Goal: Information Seeking & Learning: Learn about a topic

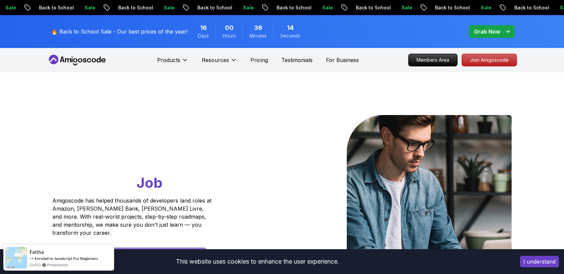
click at [173, 52] on nav "Products Products Portfolly The one-click portfolio builder for developers Cour…" at bounding box center [282, 60] width 470 height 24
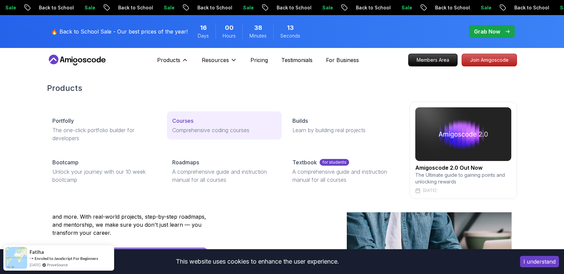
click at [186, 134] on p "Comprehensive coding courses" at bounding box center [224, 130] width 104 height 8
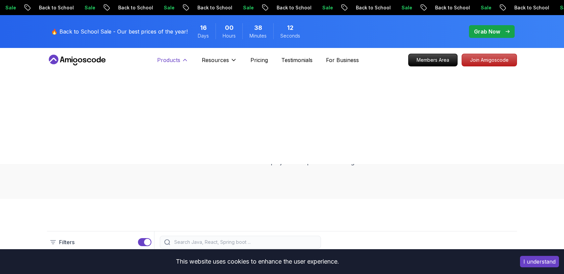
click at [186, 58] on icon at bounding box center [185, 60] width 7 height 7
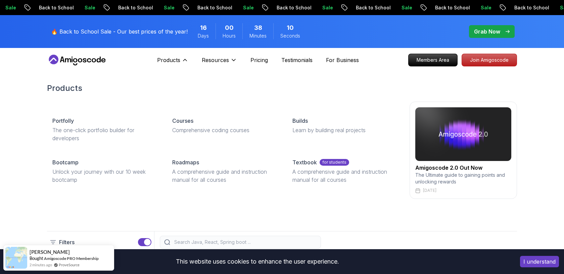
click at [175, 54] on div "Products Products Portfolly The one-click portfolio builder for developers Cour…" at bounding box center [172, 59] width 31 height 13
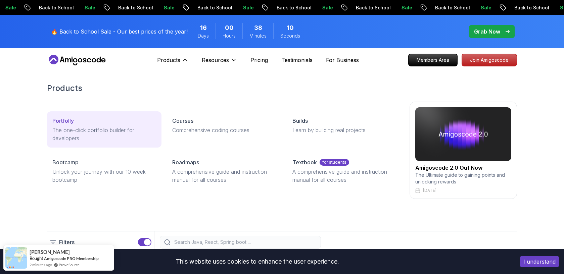
click at [90, 113] on link "Portfolly The one-click portfolio builder for developers" at bounding box center [104, 130] width 115 height 36
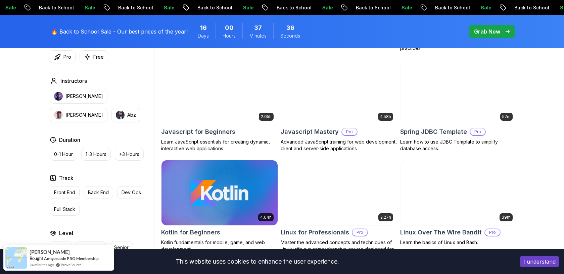
scroll to position [1265, 0]
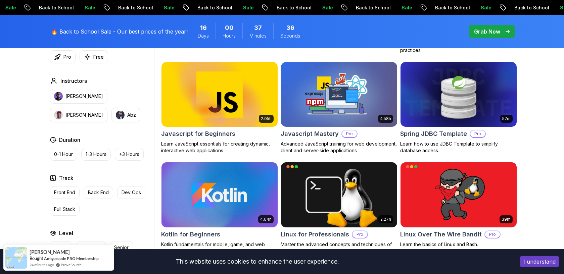
click at [228, 102] on img at bounding box center [220, 94] width 122 height 68
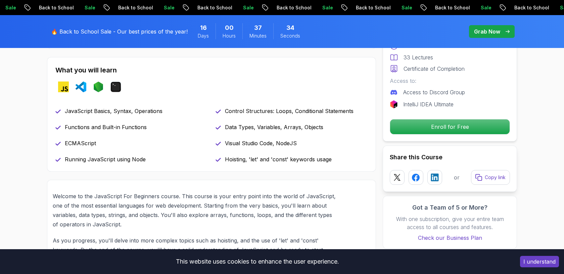
scroll to position [285, 0]
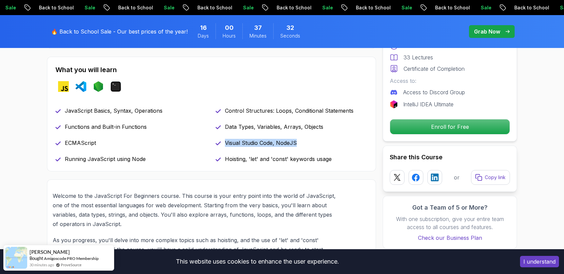
drag, startPoint x: 225, startPoint y: 142, endPoint x: 301, endPoint y: 143, distance: 75.9
click at [301, 143] on div "Visual Studio Code, NodeJS" at bounding box center [292, 143] width 152 height 8
drag, startPoint x: 259, startPoint y: 125, endPoint x: 355, endPoint y: 127, distance: 96.4
click at [355, 127] on div "Data Types, Variables, Arrays, Objects" at bounding box center [292, 127] width 152 height 8
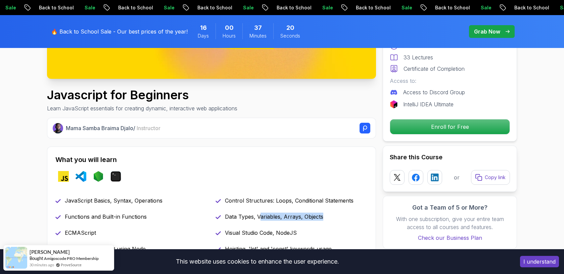
scroll to position [0, 0]
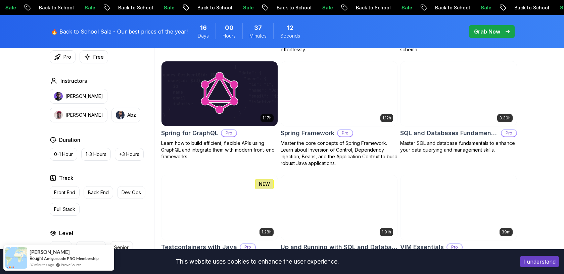
scroll to position [1760, 0]
